Goal: Information Seeking & Learning: Learn about a topic

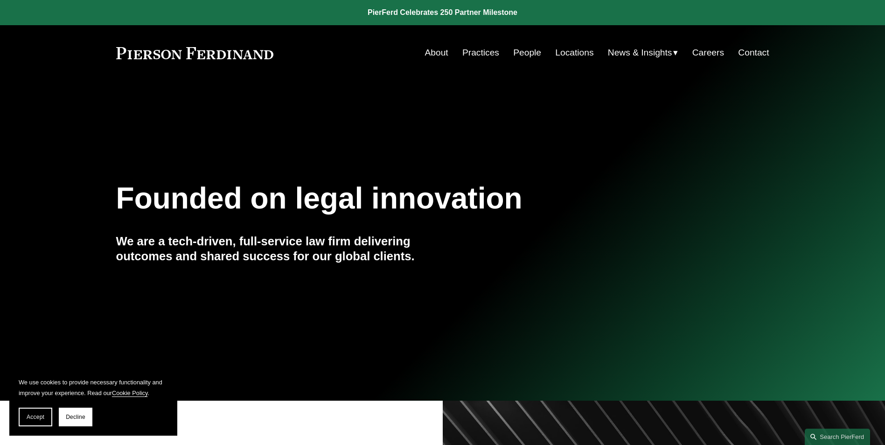
click at [530, 53] on link "People" at bounding box center [527, 53] width 28 height 18
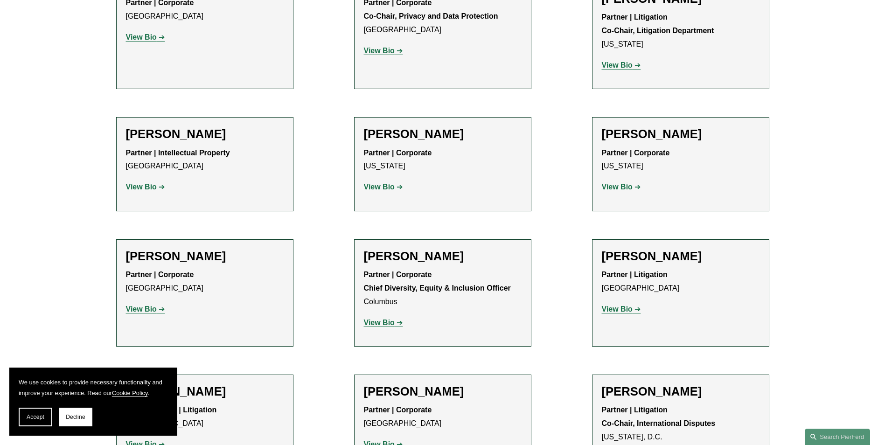
scroll to position [1260, 0]
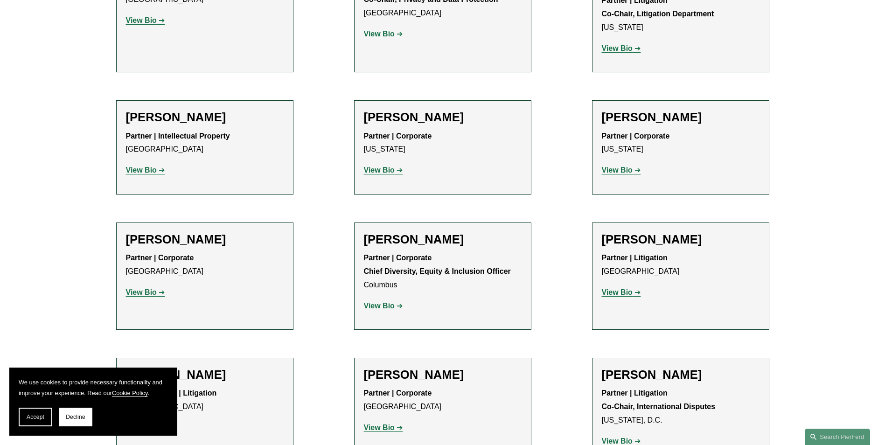
click at [622, 288] on strong "View Bio" at bounding box center [617, 292] width 31 height 8
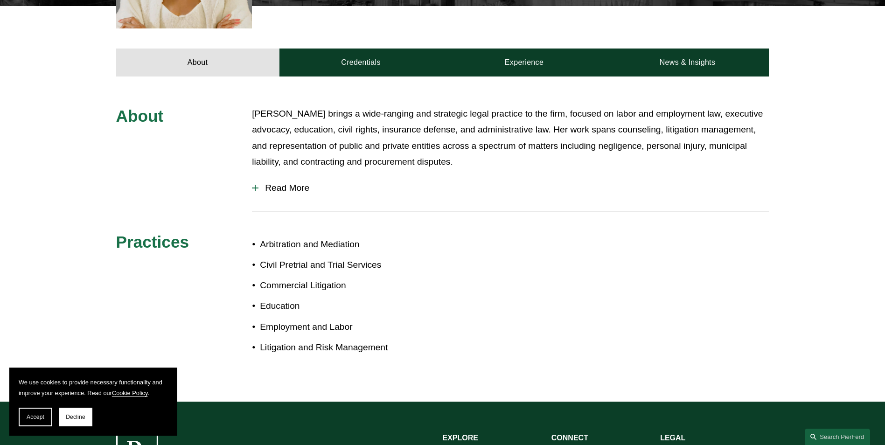
scroll to position [373, 0]
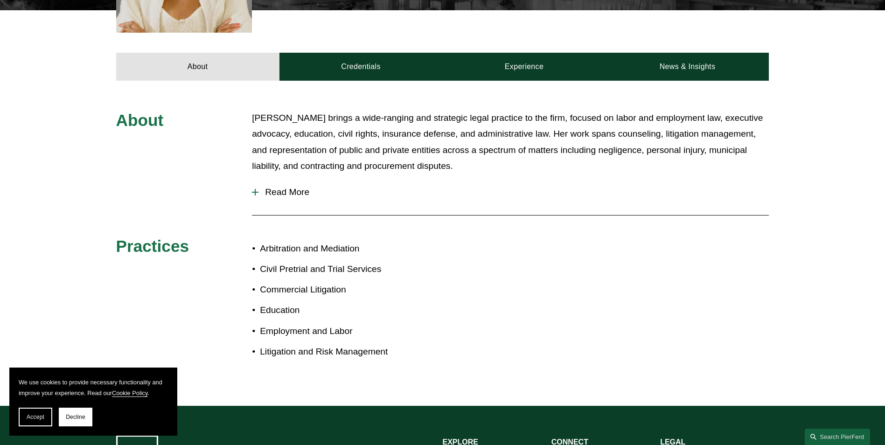
click at [255, 189] on div at bounding box center [255, 192] width 1 height 7
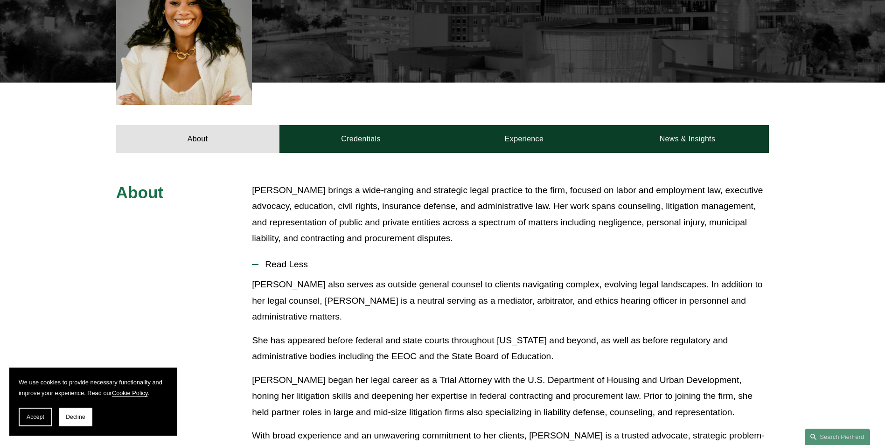
scroll to position [187, 0]
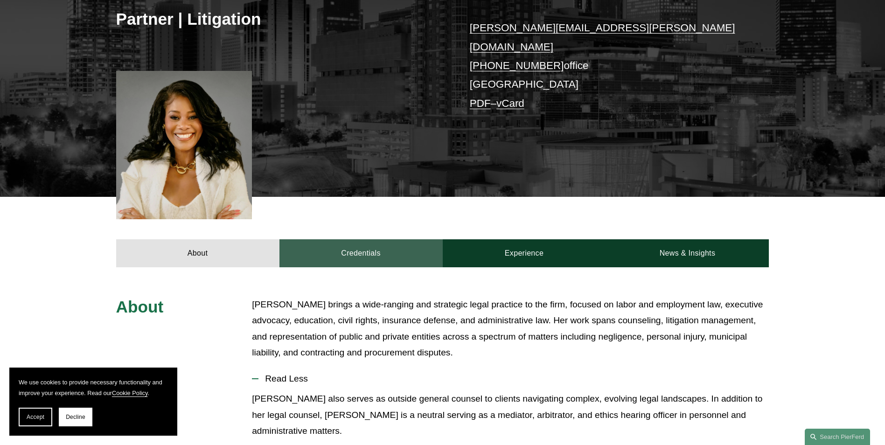
click at [374, 244] on link "Credentials" at bounding box center [361, 253] width 163 height 28
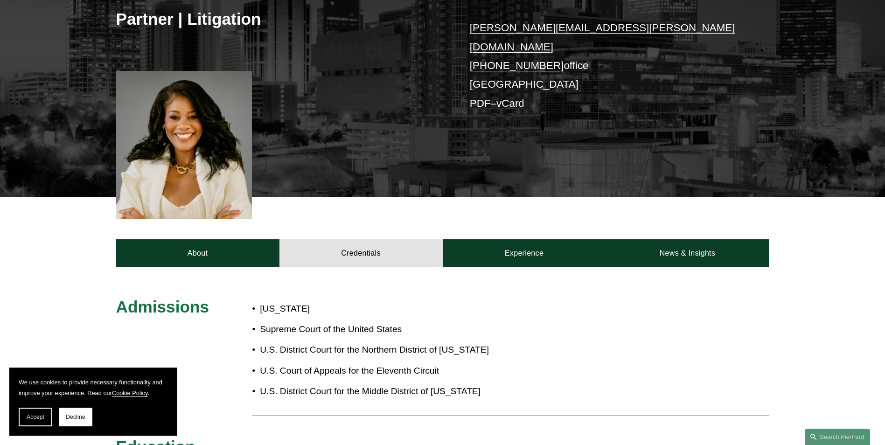
drag, startPoint x: 55, startPoint y: 292, endPoint x: 110, endPoint y: 274, distance: 57.6
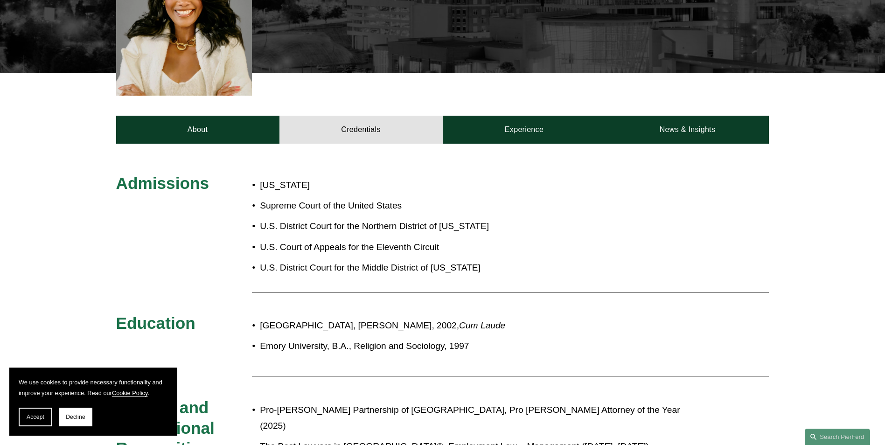
scroll to position [327, 0]
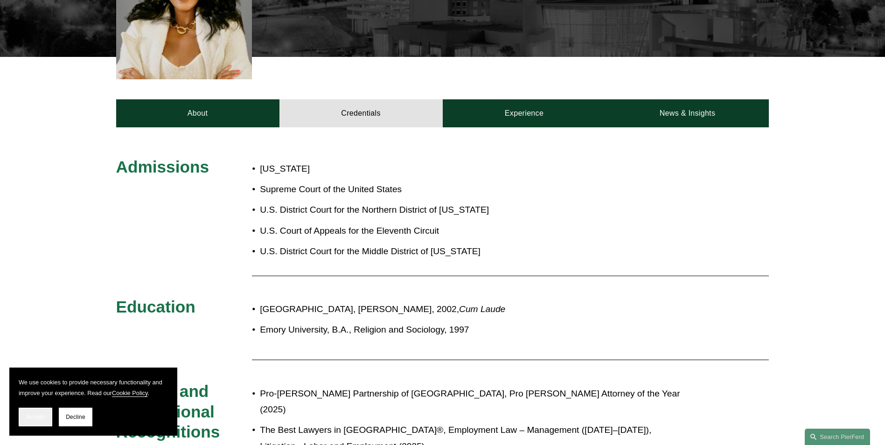
click at [36, 410] on button "Accept" at bounding box center [36, 417] width 34 height 19
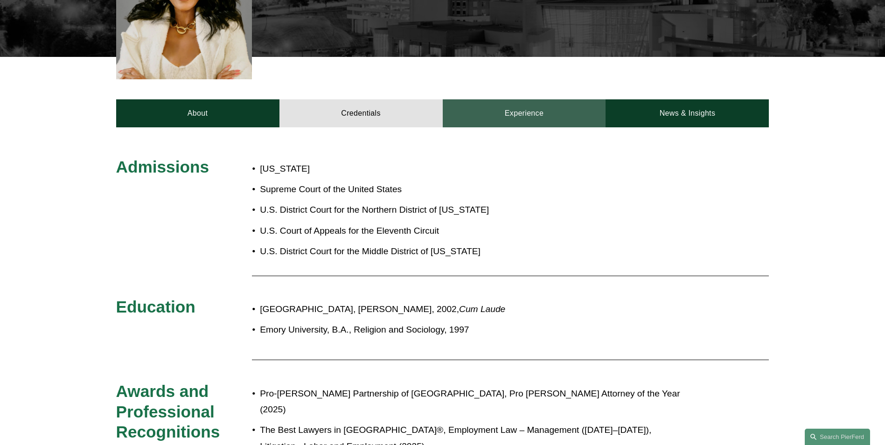
click at [504, 103] on link "Experience" at bounding box center [524, 113] width 163 height 28
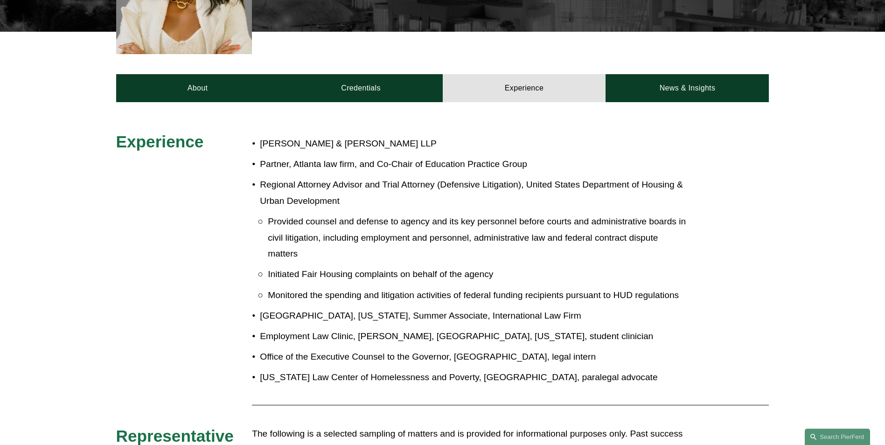
scroll to position [335, 0]
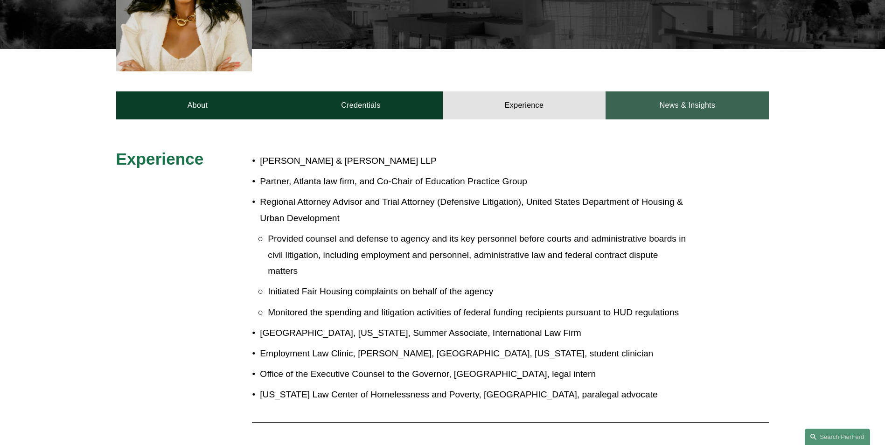
click at [651, 91] on link "News & Insights" at bounding box center [687, 105] width 163 height 28
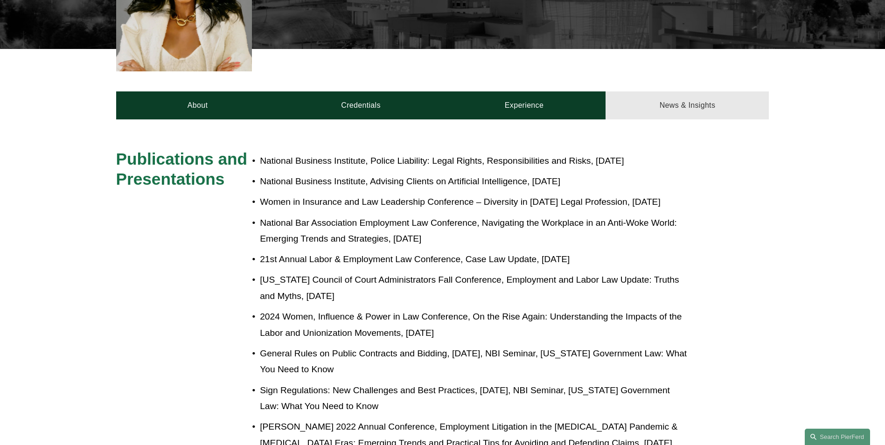
click at [653, 96] on link "News & Insights" at bounding box center [687, 105] width 163 height 28
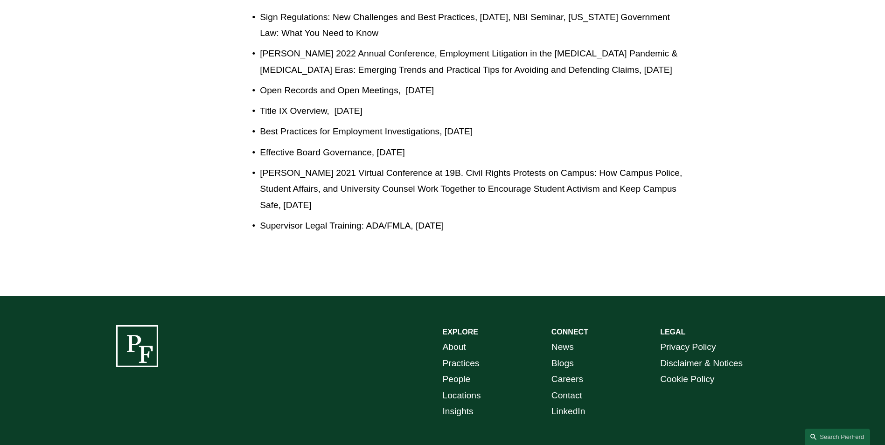
scroll to position [475, 0]
